Goal: Information Seeking & Learning: Compare options

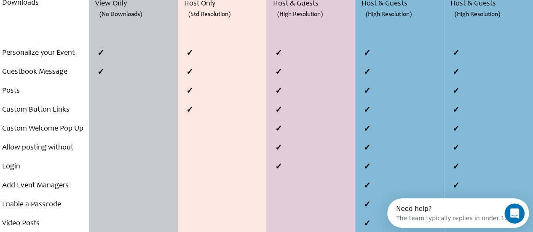
scroll to position [337, 0]
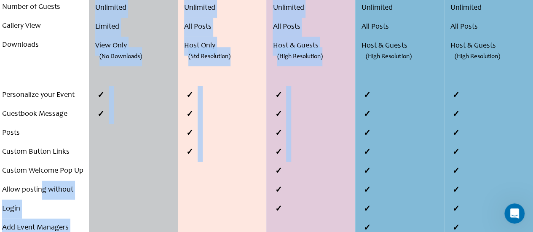
drag, startPoint x: 42, startPoint y: 174, endPoint x: 277, endPoint y: 170, distance: 234.9
click at [277, 170] on div "Compare Plans . . . Number of events Hosting Period Number of Guests Gallery Vi…" at bounding box center [266, 130] width 533 height 539
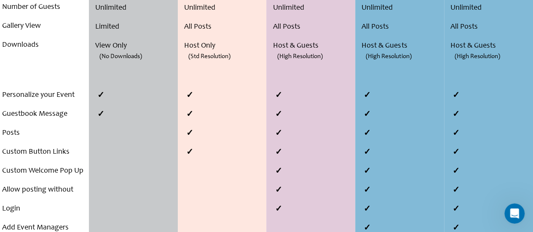
click at [275, 189] on li at bounding box center [312, 190] width 85 height 19
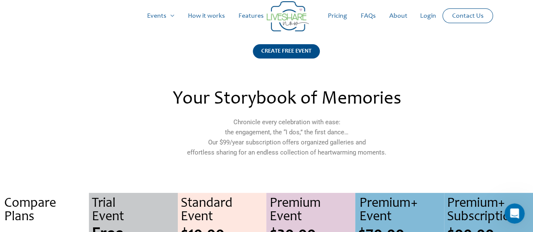
scroll to position [0, 0]
